Goal: Transaction & Acquisition: Purchase product/service

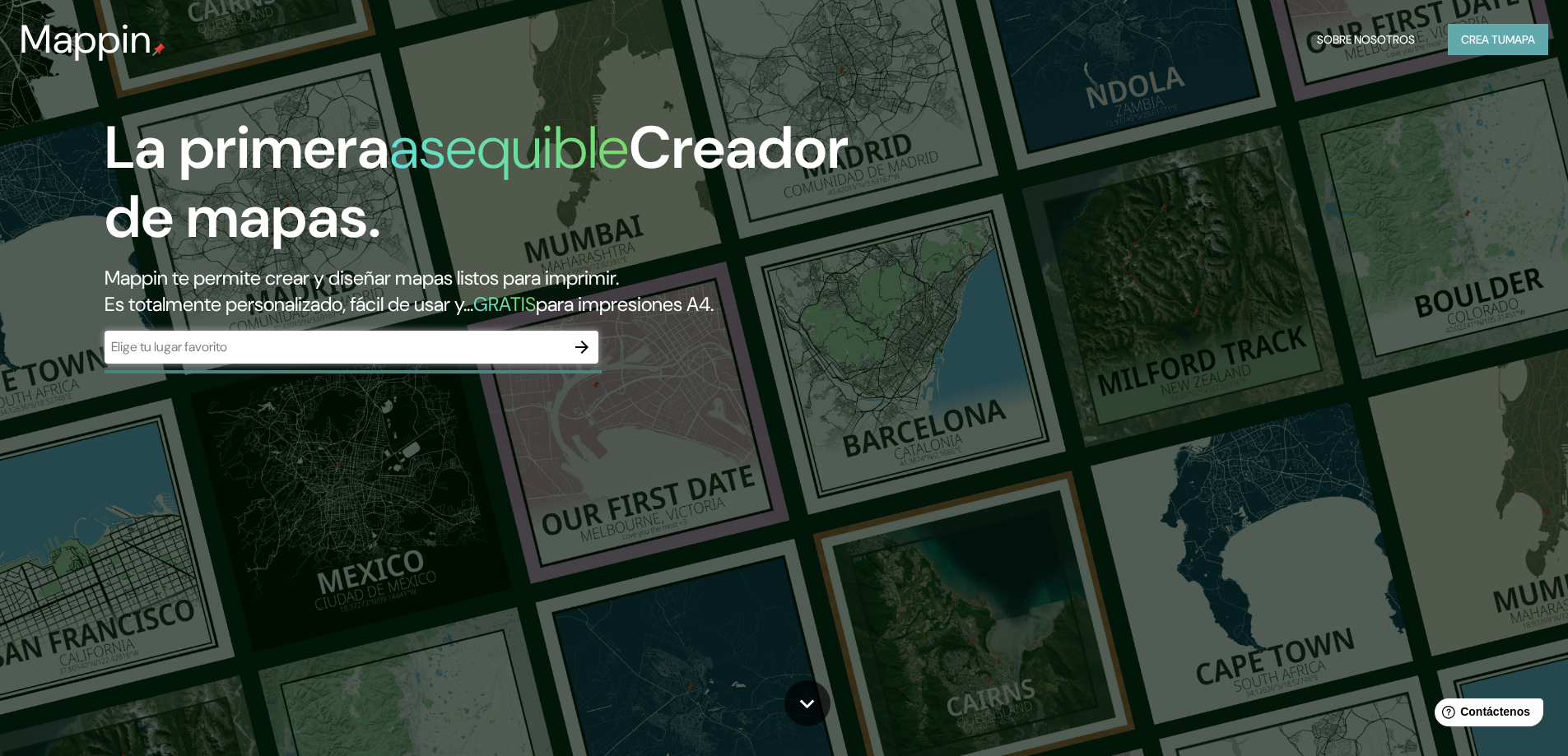
click at [1531, 45] on font "mapa" at bounding box center [1520, 39] width 30 height 15
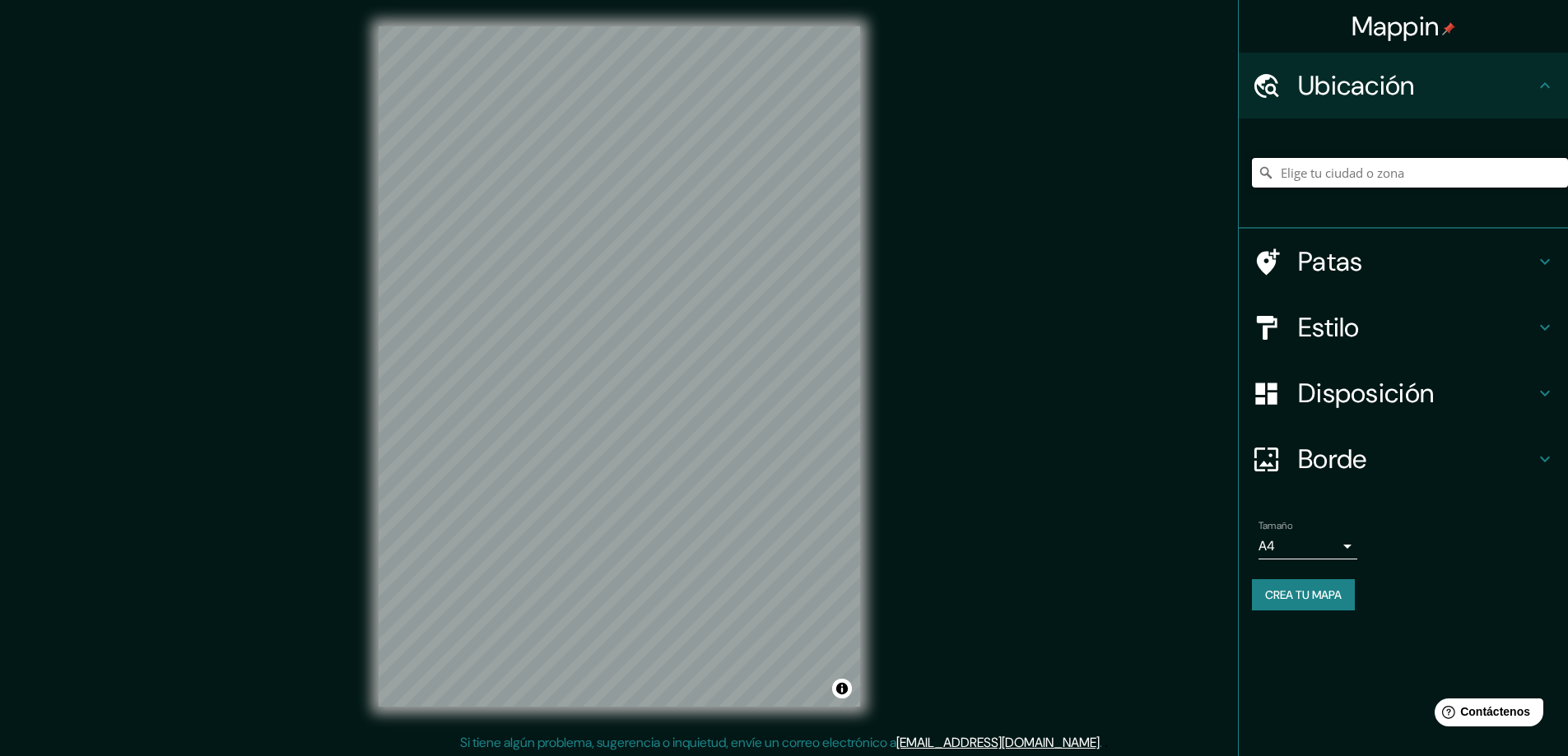
click at [1309, 172] on input "Elige tu ciudad o zona" at bounding box center [1409, 172] width 316 height 30
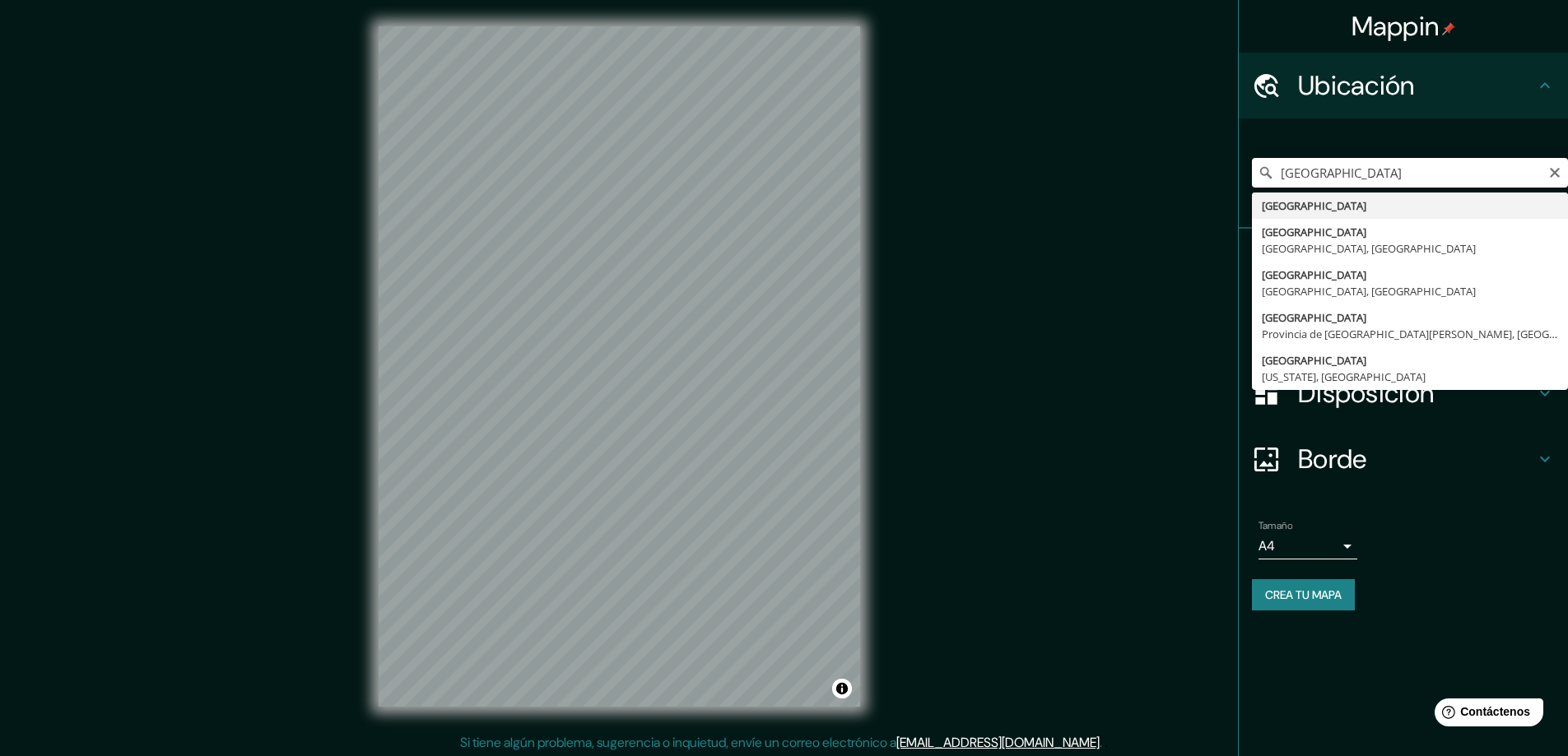
type input "[GEOGRAPHIC_DATA]"
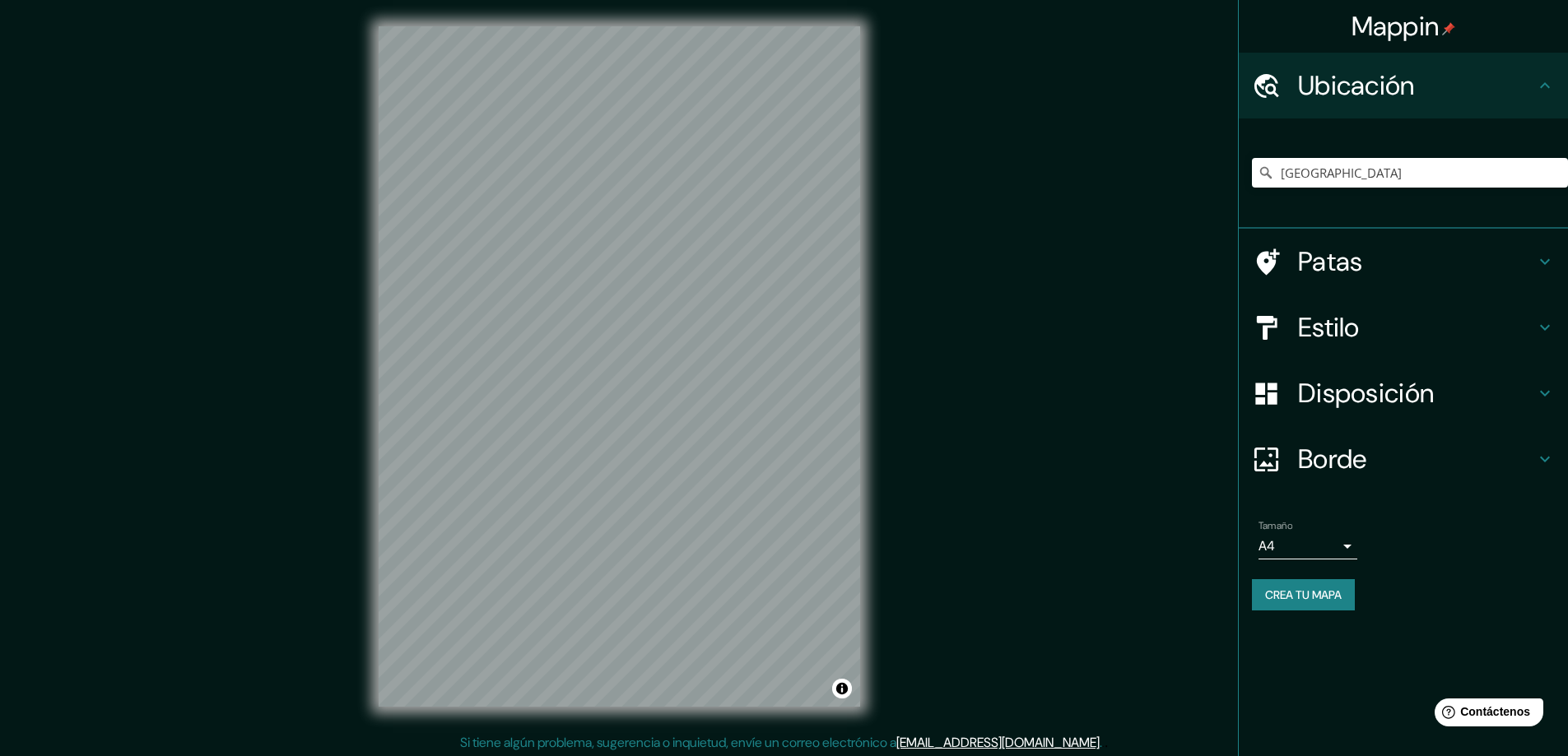
click at [1367, 460] on font "Borde" at bounding box center [1332, 459] width 70 height 34
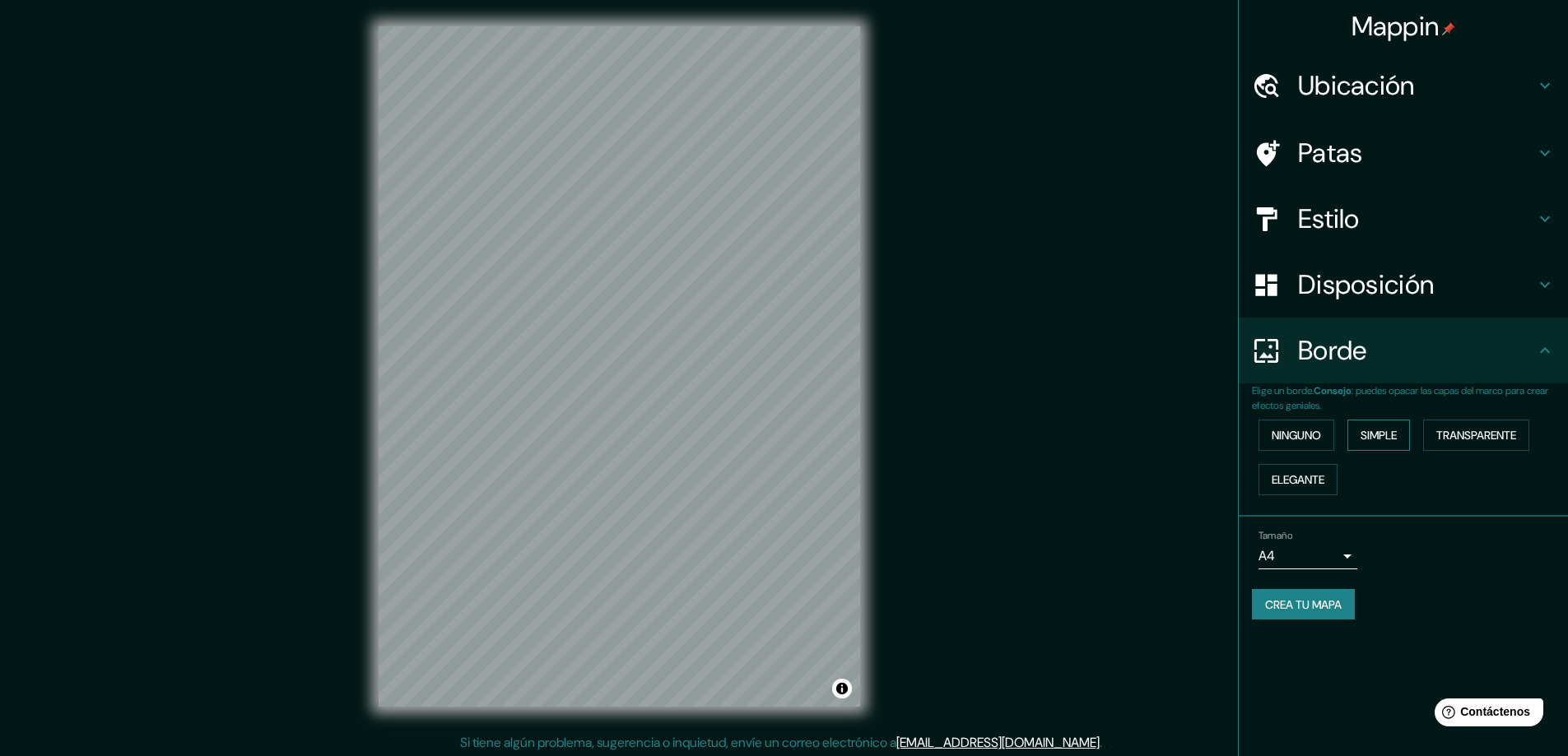
click at [1366, 445] on font "Simple" at bounding box center [1378, 435] width 36 height 21
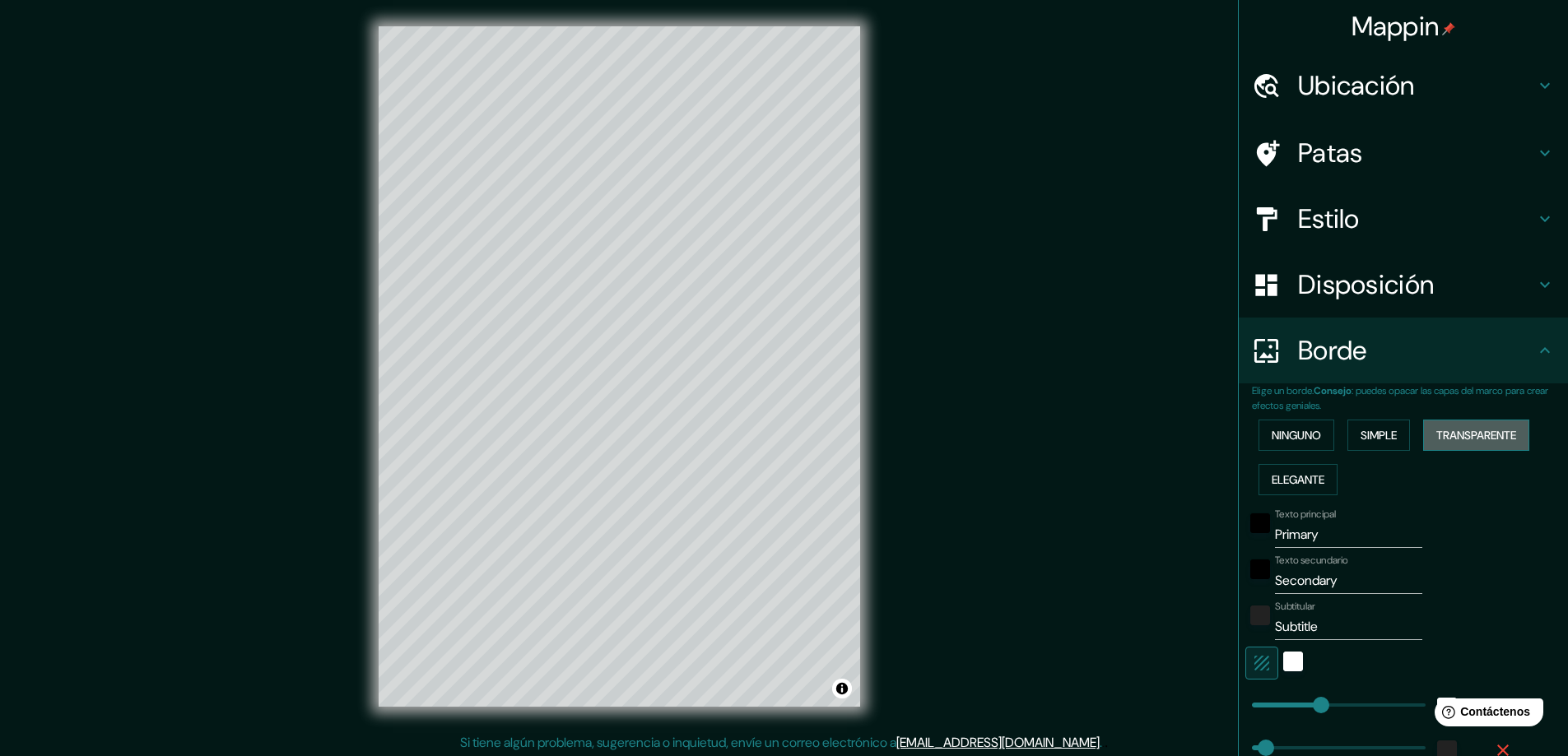
click at [1483, 443] on font "Transparente" at bounding box center [1475, 435] width 80 height 15
click at [1293, 484] on font "Elegante" at bounding box center [1297, 479] width 52 height 15
click at [1311, 434] on font "Ninguno" at bounding box center [1296, 435] width 50 height 15
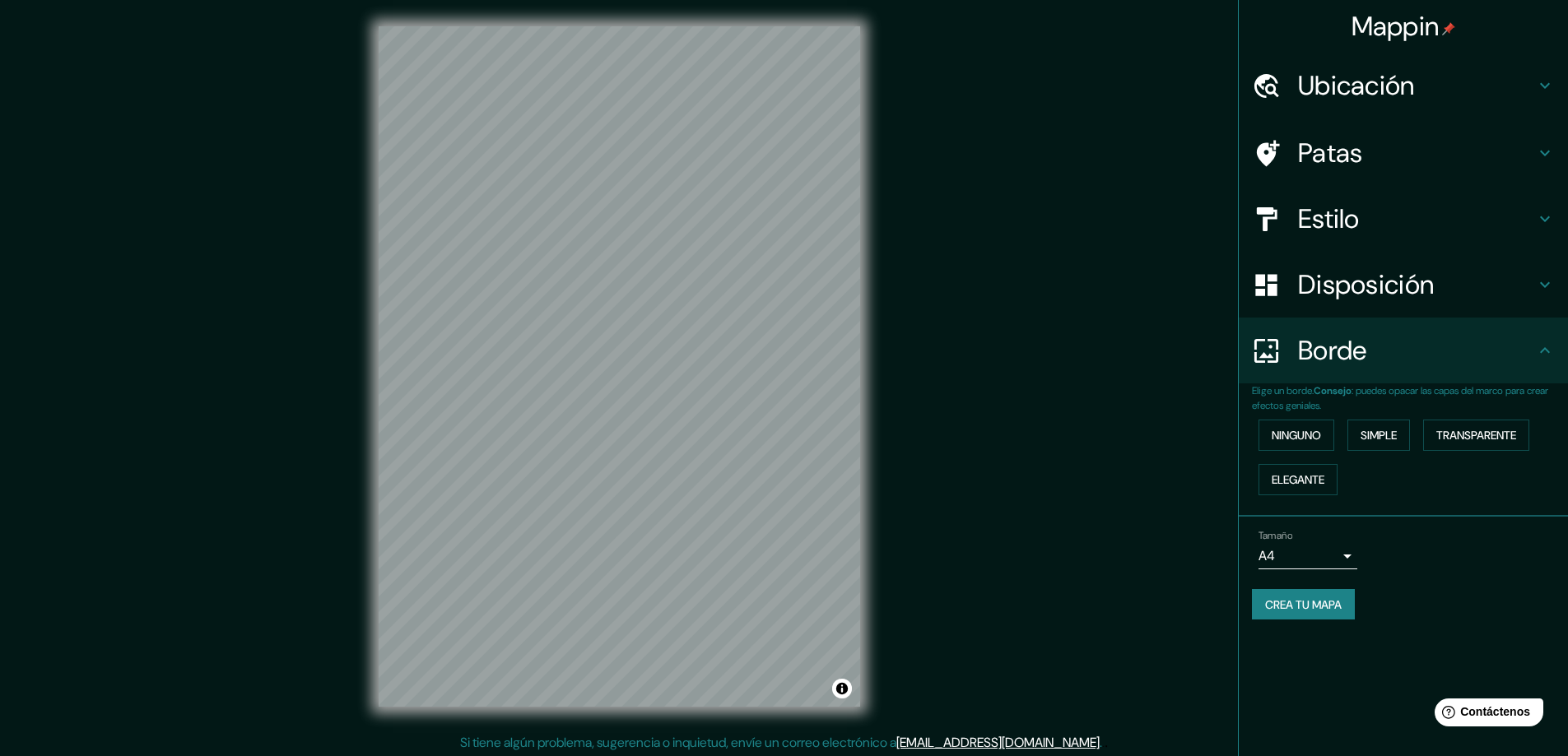
click at [1379, 298] on font "Disposición" at bounding box center [1365, 285] width 136 height 34
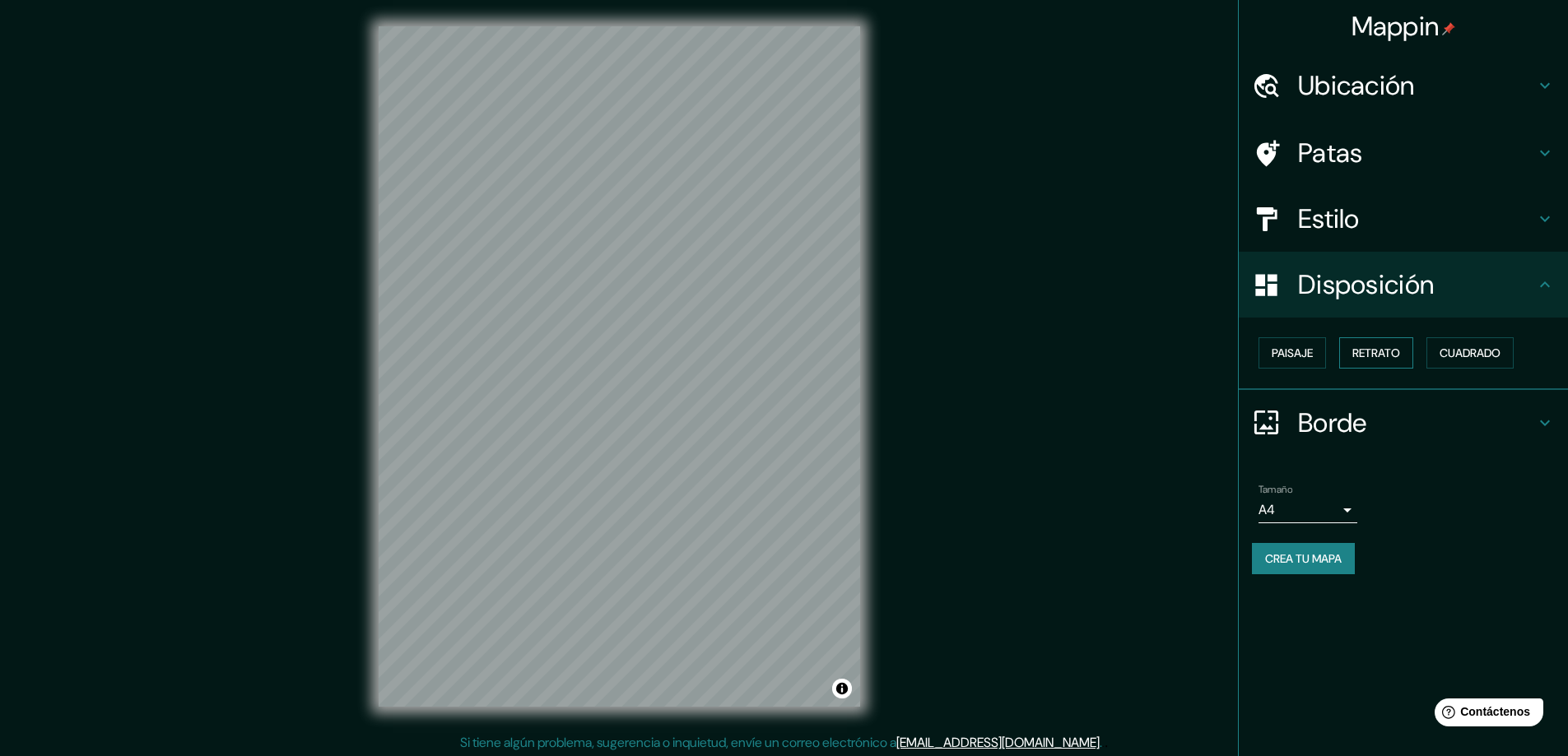
click at [1379, 349] on font "Retrato" at bounding box center [1376, 353] width 48 height 15
click at [1450, 353] on font "Cuadrado" at bounding box center [1469, 353] width 61 height 15
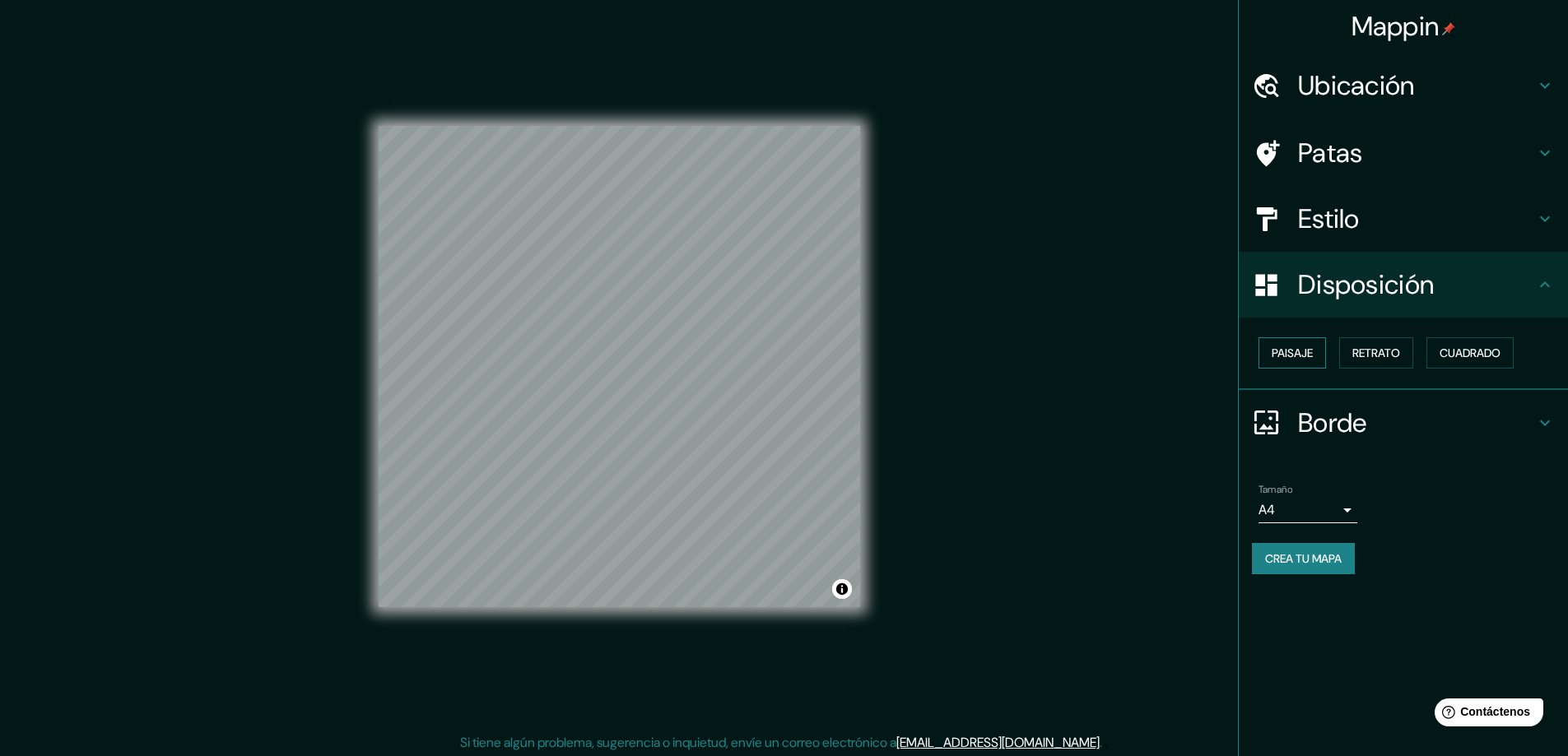
click at [1295, 355] on font "Paisaje" at bounding box center [1292, 353] width 41 height 15
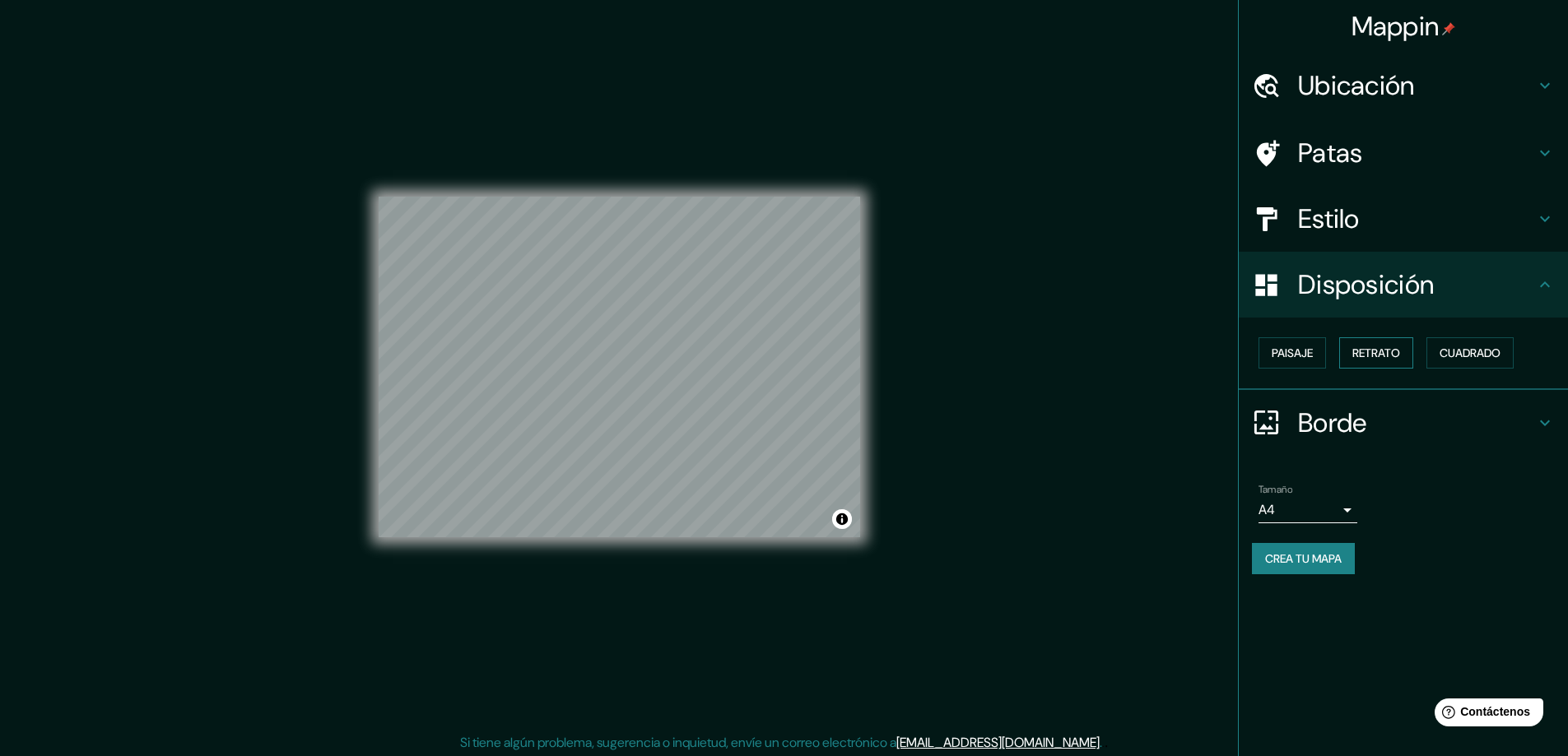
click at [1386, 366] on button "Retrato" at bounding box center [1376, 353] width 74 height 31
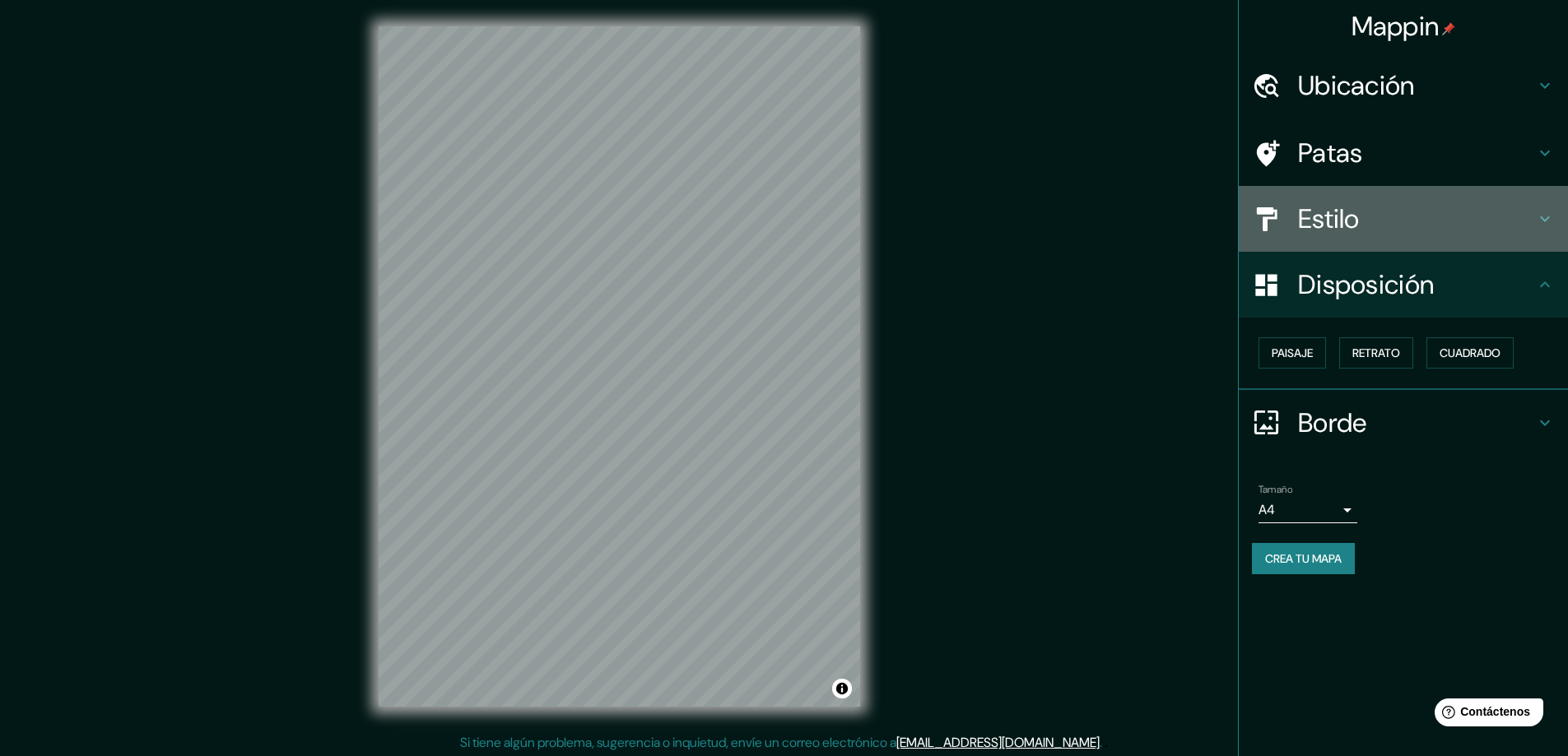
click at [1359, 227] on font "Estilo" at bounding box center [1329, 219] width 62 height 34
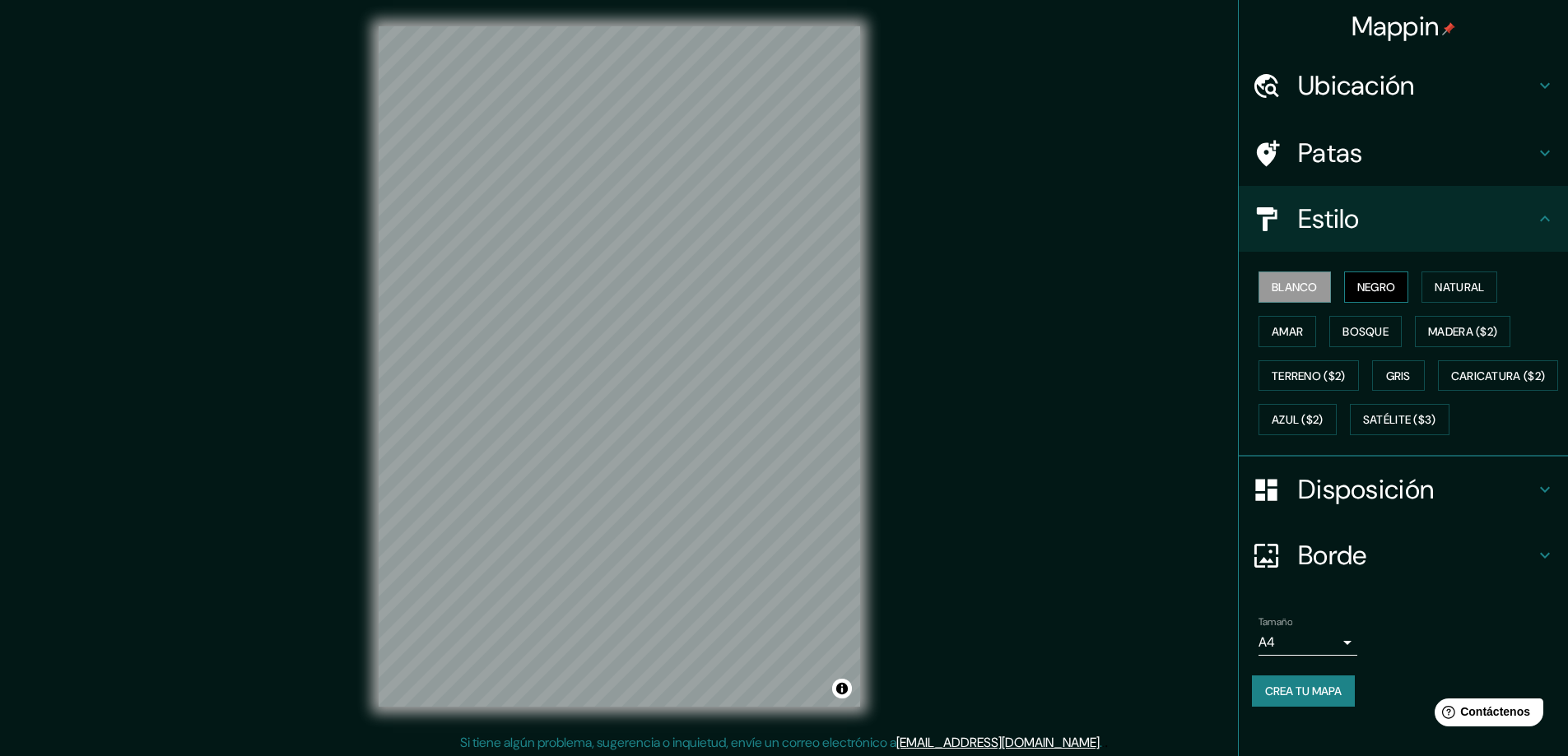
click at [1378, 285] on font "Negro" at bounding box center [1376, 287] width 39 height 15
click at [1459, 281] on font "Natural" at bounding box center [1459, 287] width 50 height 15
click at [1271, 336] on font "Amar" at bounding box center [1286, 331] width 31 height 15
click at [1286, 296] on font "Blanco" at bounding box center [1294, 287] width 46 height 21
click at [1358, 293] on font "Negro" at bounding box center [1376, 287] width 39 height 15
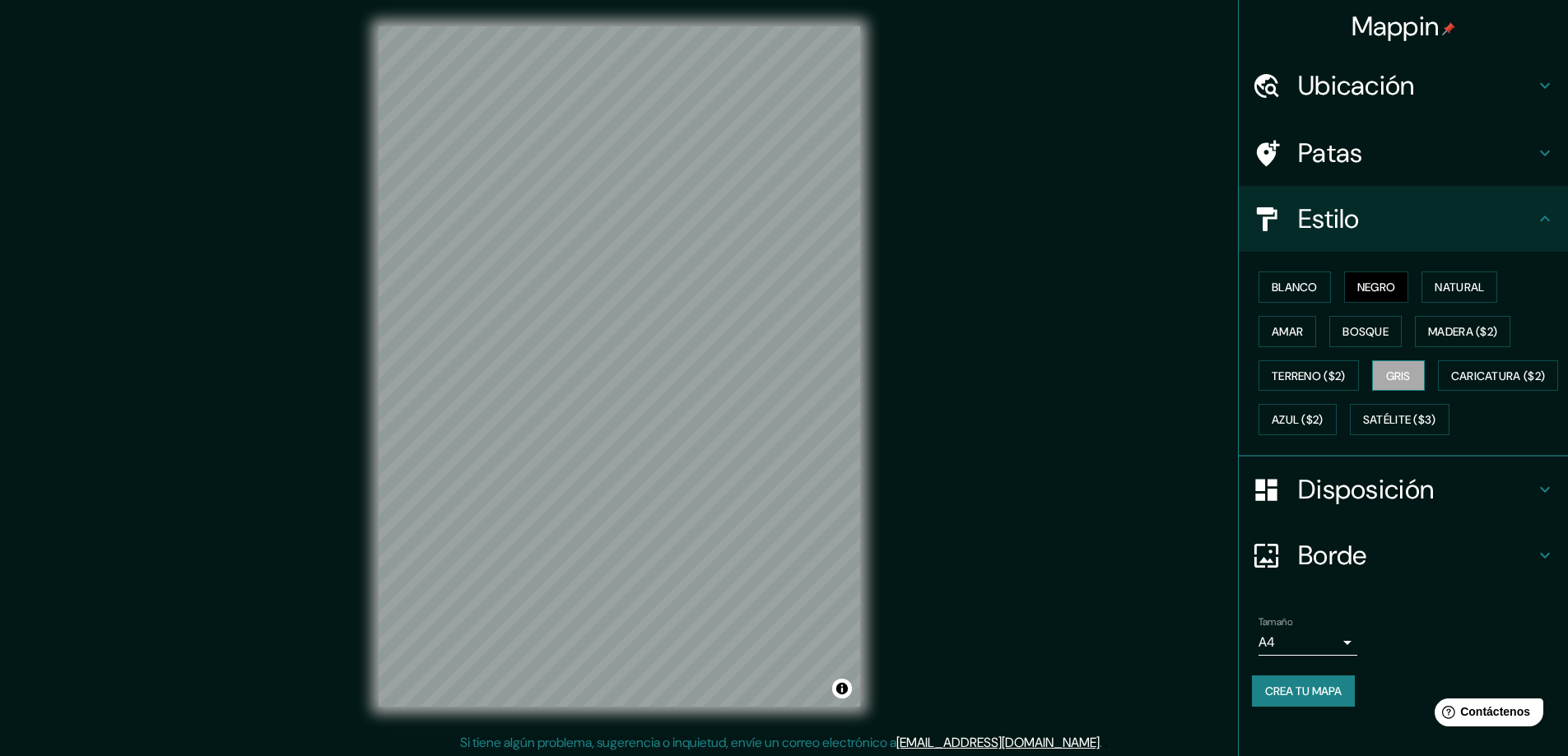
click at [1399, 383] on font "Gris" at bounding box center [1398, 376] width 25 height 15
click at [1323, 413] on font "Azul ($2)" at bounding box center [1297, 420] width 51 height 15
click at [1450, 384] on font "Caricatura ($2)" at bounding box center [1498, 376] width 94 height 15
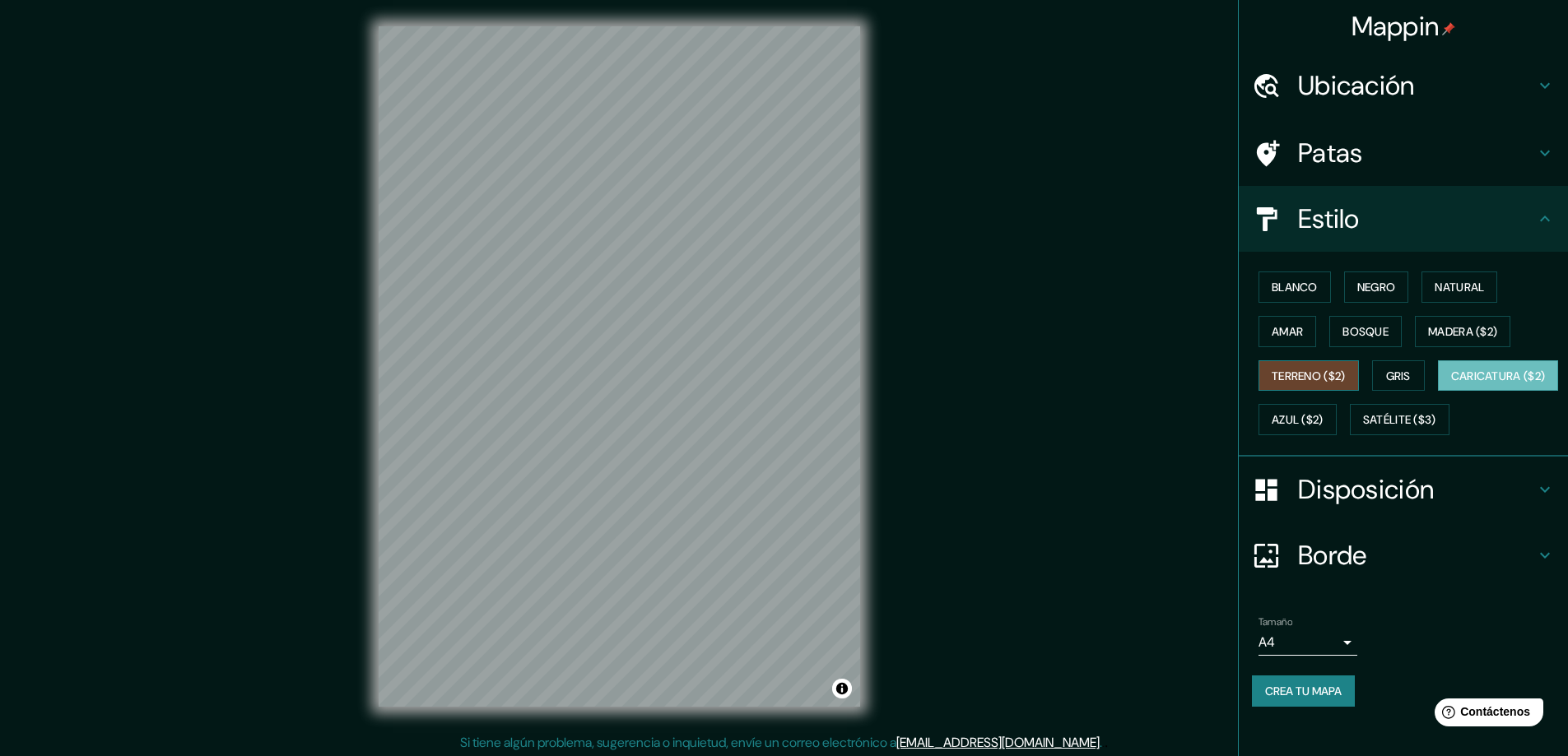
click at [1293, 362] on button "Terreno ($2)" at bounding box center [1308, 376] width 100 height 31
click at [1271, 330] on font "Amar" at bounding box center [1286, 331] width 31 height 15
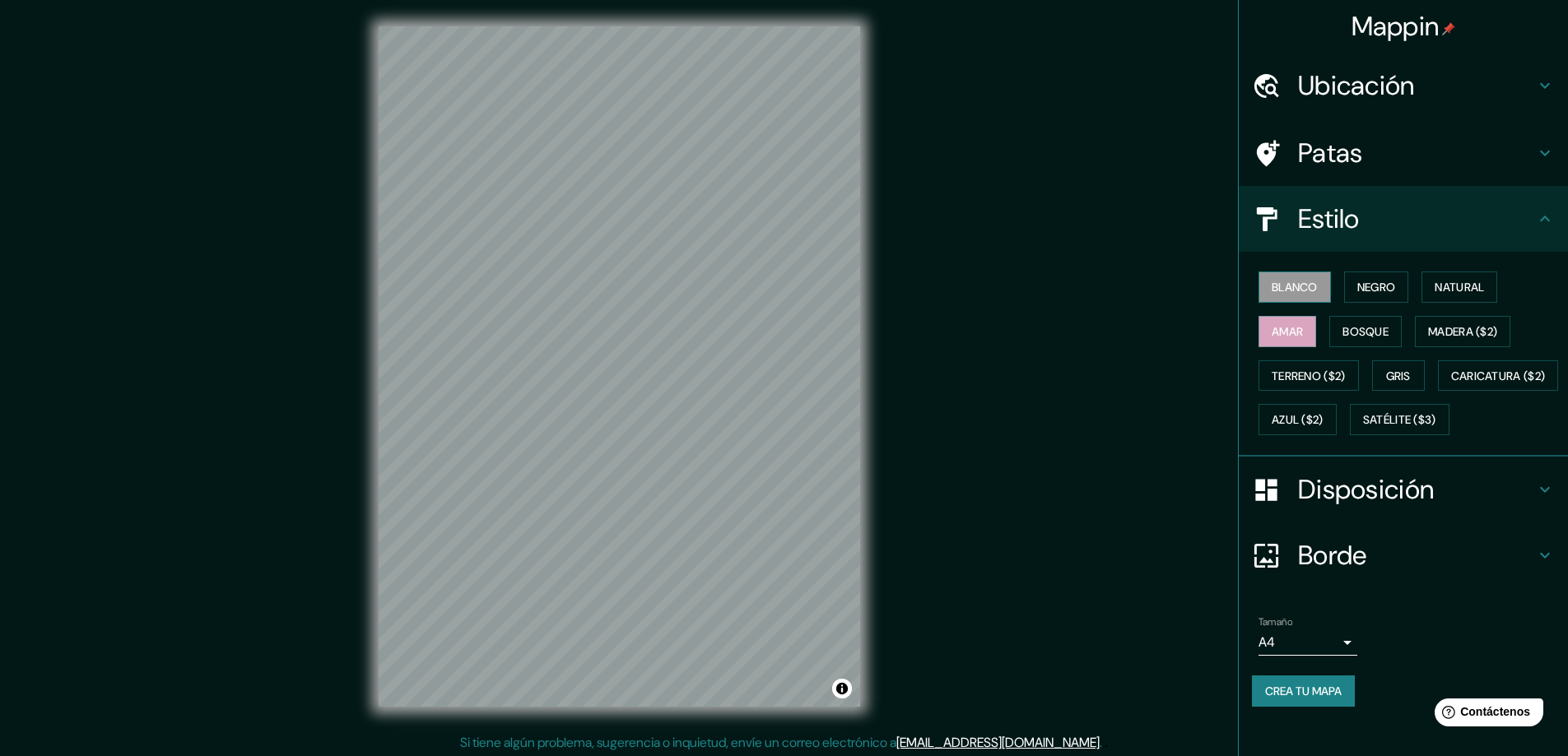
click at [1289, 292] on font "Blanco" at bounding box center [1294, 287] width 46 height 15
click at [1357, 286] on font "Negro" at bounding box center [1376, 287] width 39 height 15
click at [1298, 366] on font "Terreno ($2)" at bounding box center [1308, 376] width 74 height 21
click at [894, 517] on div "Mappin Ubicación Bolivia Patas Estilo Blanco Negro Natural [PERSON_NAME] ($2) T…" at bounding box center [784, 379] width 1568 height 759
click at [1305, 287] on font "Blanco" at bounding box center [1294, 287] width 46 height 15
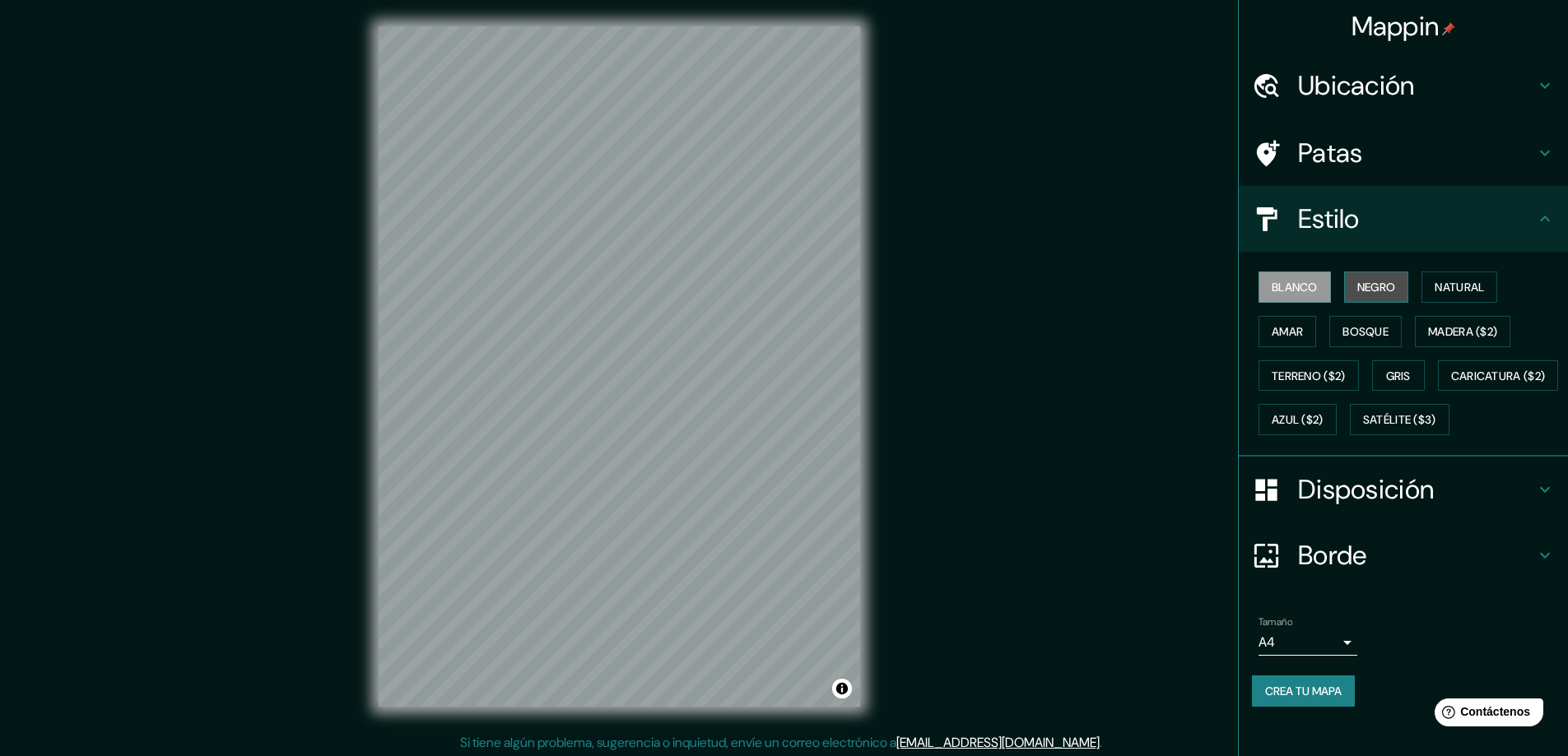
click at [1357, 282] on font "Negro" at bounding box center [1376, 287] width 39 height 15
click at [1480, 284] on button "Natural" at bounding box center [1459, 287] width 76 height 31
click at [1287, 293] on font "Blanco" at bounding box center [1294, 287] width 46 height 15
click at [1357, 287] on font "Negro" at bounding box center [1376, 287] width 39 height 15
click at [1363, 428] on font "Satélite ($3)" at bounding box center [1399, 420] width 73 height 15
